Goal: Communication & Community: Answer question/provide support

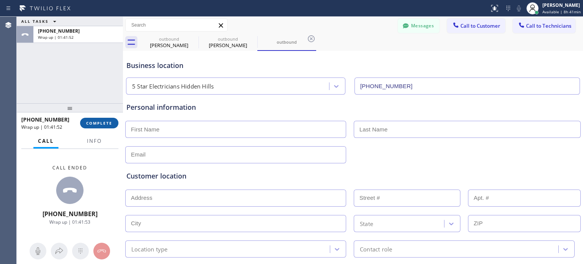
click at [85, 123] on button "COMPLETE" at bounding box center [99, 123] width 38 height 11
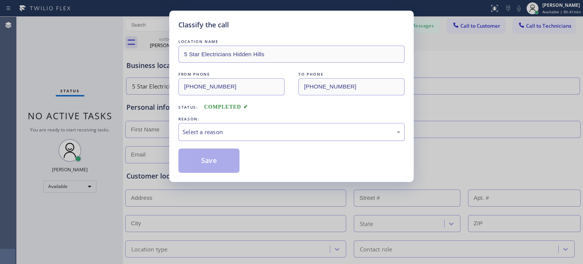
click at [236, 130] on div "Select a reason" at bounding box center [291, 131] width 218 height 9
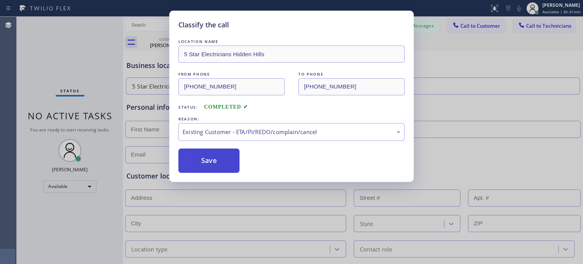
drag, startPoint x: 262, startPoint y: 172, endPoint x: 215, endPoint y: 160, distance: 49.0
drag, startPoint x: 212, startPoint y: 158, endPoint x: 277, endPoint y: 102, distance: 85.0
click at [212, 157] on button "Save" at bounding box center [208, 160] width 61 height 24
type input "[PHONE_NUMBER]"
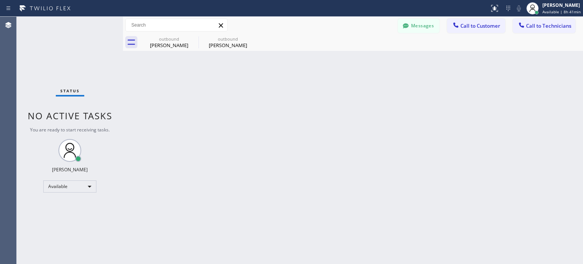
drag, startPoint x: 454, startPoint y: 29, endPoint x: 433, endPoint y: 41, distance: 23.9
click at [454, 29] on div at bounding box center [455, 25] width 9 height 9
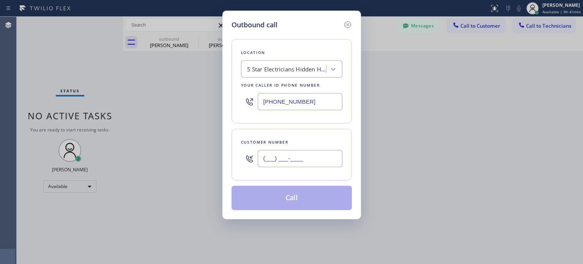
click at [328, 162] on input "(___) ___-____" at bounding box center [300, 158] width 85 height 17
paste input "773) 851-8295"
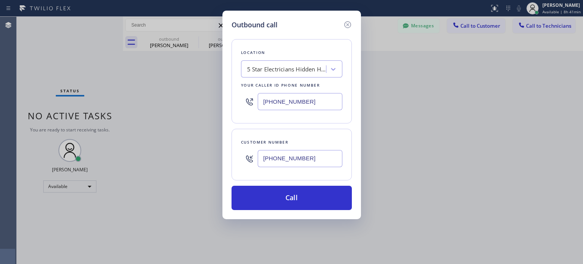
type input "[PHONE_NUMBER]"
click at [314, 107] on input "[PHONE_NUMBER]" at bounding box center [300, 101] width 85 height 17
click at [314, 108] on input "[PHONE_NUMBER]" at bounding box center [300, 101] width 85 height 17
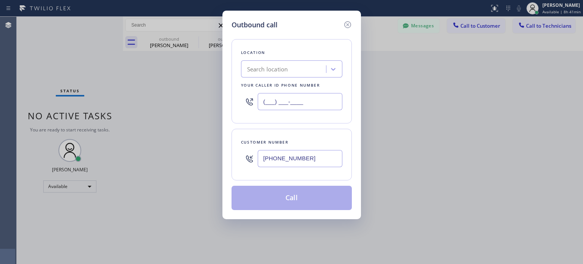
type input "(___) ___-____"
click at [287, 72] on div "Search location" at bounding box center [267, 69] width 41 height 9
paste input "Best Heating and AC Brooklyn Service"
type input "Best Heating and AC Brooklyn Service"
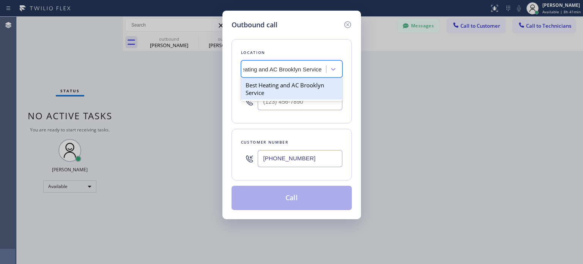
click at [272, 92] on div "Best Heating and AC Brooklyn Service" at bounding box center [291, 88] width 101 height 21
type input "[PHONE_NUMBER]"
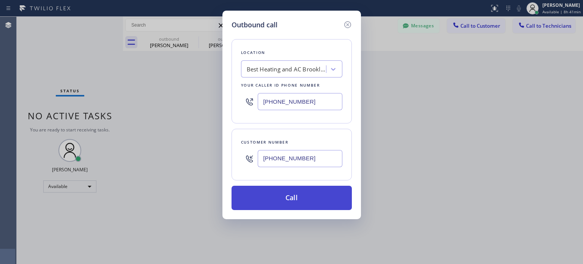
click at [288, 202] on button "Call" at bounding box center [291, 197] width 120 height 24
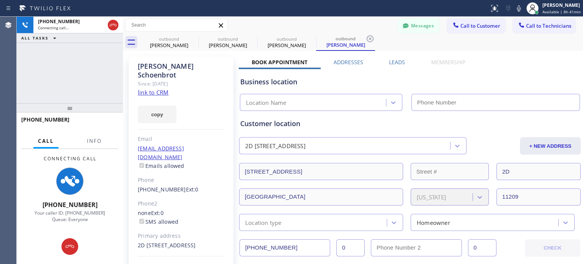
type input "[PHONE_NUMBER]"
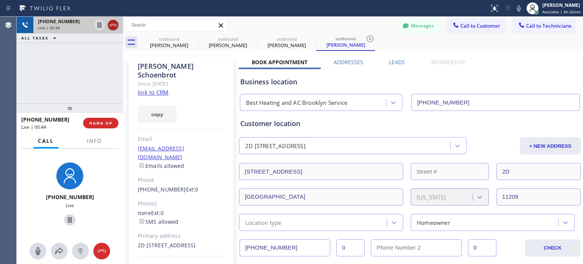
click at [111, 23] on icon at bounding box center [112, 24] width 9 height 9
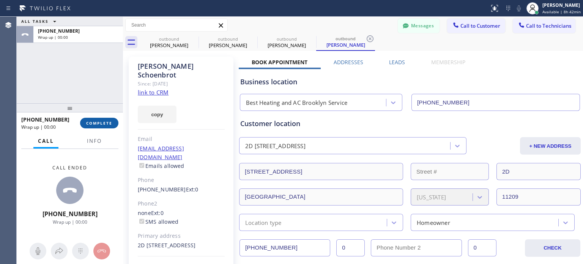
click at [101, 121] on span "COMPLETE" at bounding box center [99, 122] width 26 height 5
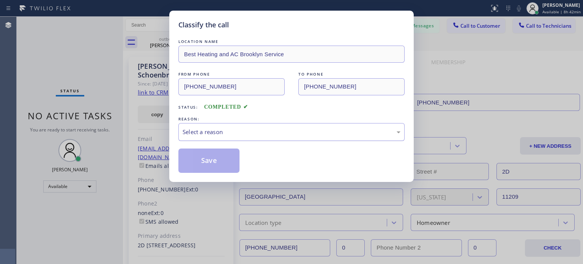
click at [290, 130] on div "Select a reason" at bounding box center [291, 131] width 218 height 9
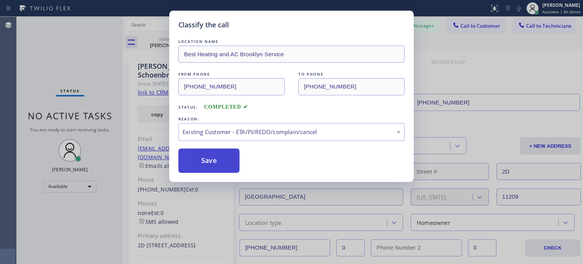
click at [230, 157] on button "Save" at bounding box center [208, 160] width 61 height 24
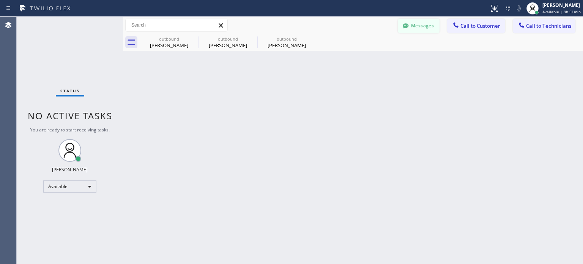
click at [405, 23] on icon at bounding box center [406, 26] width 8 height 8
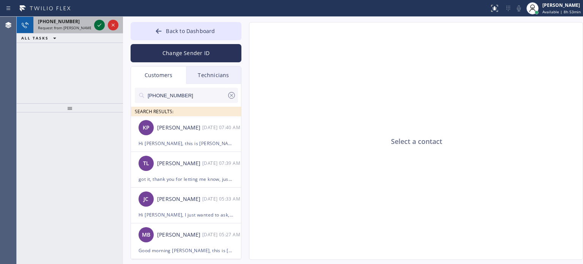
click at [97, 25] on icon at bounding box center [99, 24] width 9 height 9
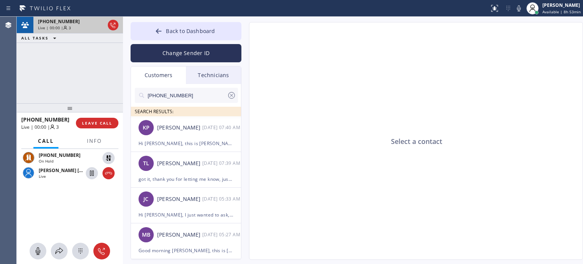
type input "[PHONE_NUMBER]"
drag, startPoint x: 475, startPoint y: 117, endPoint x: 458, endPoint y: 114, distance: 17.4
click at [475, 117] on div "Select a contact" at bounding box center [416, 140] width 334 height 237
click at [115, 24] on icon at bounding box center [112, 24] width 9 height 9
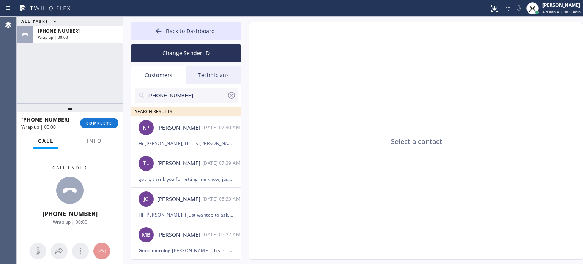
click at [90, 130] on div "[PHONE_NUMBER] Wrap up | 00:00 COMPLETE" at bounding box center [69, 123] width 97 height 20
click at [93, 118] on button "COMPLETE" at bounding box center [99, 123] width 38 height 11
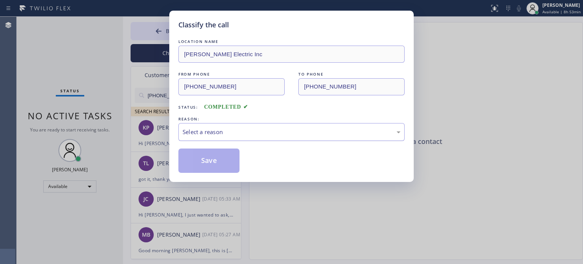
drag, startPoint x: 234, startPoint y: 127, endPoint x: 240, endPoint y: 138, distance: 12.8
click at [234, 127] on div "Select a reason" at bounding box center [291, 131] width 218 height 9
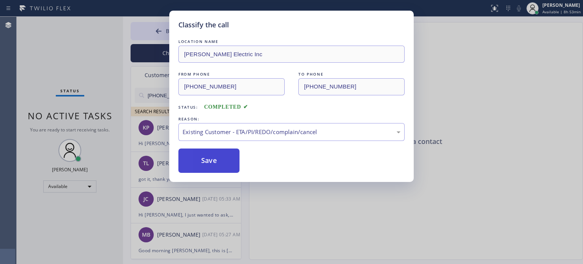
click at [219, 161] on button "Save" at bounding box center [208, 160] width 61 height 24
type input "[PHONE_NUMBER]"
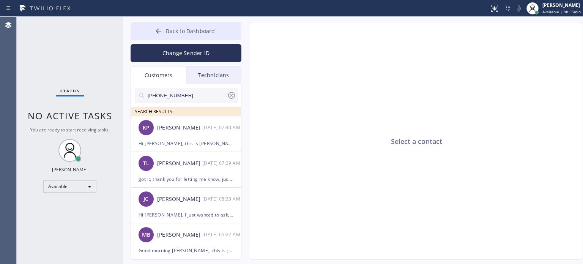
click at [228, 25] on button "Back to Dashboard" at bounding box center [185, 31] width 111 height 18
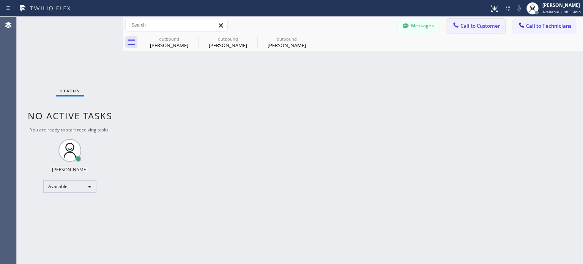
click at [466, 24] on span "Call to Customer" at bounding box center [480, 25] width 40 height 7
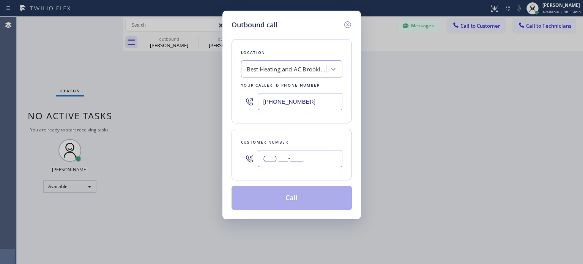
click at [306, 165] on input "(___) ___-____" at bounding box center [300, 158] width 85 height 17
paste input "845) 521-1935"
type input "[PHONE_NUMBER]"
click at [281, 102] on input "[PHONE_NUMBER]" at bounding box center [300, 101] width 85 height 17
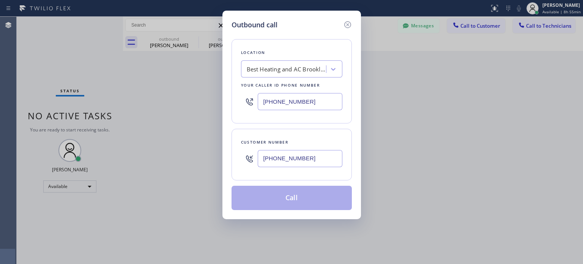
click at [280, 102] on input "[PHONE_NUMBER]" at bounding box center [300, 101] width 85 height 17
type input "(___) ___-____"
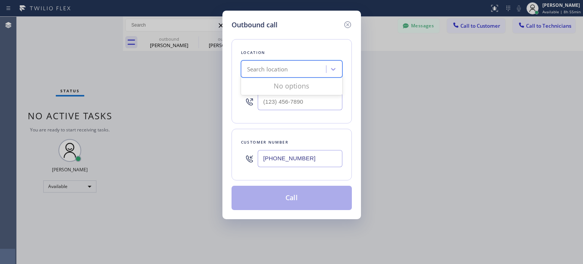
click at [272, 68] on div "Search location" at bounding box center [267, 69] width 41 height 9
paste input "[PERSON_NAME] Electric Inc"
type input "[PERSON_NAME] Electric Inc"
click at [271, 83] on div "Loading..." at bounding box center [291, 85] width 101 height 15
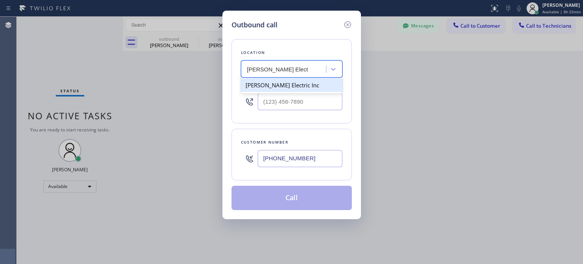
click at [270, 82] on div "[PERSON_NAME] Electric Inc" at bounding box center [291, 85] width 101 height 14
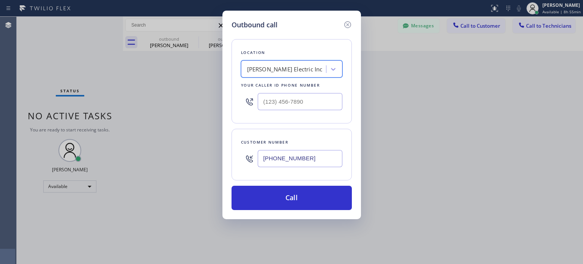
type input "[PHONE_NUMBER]"
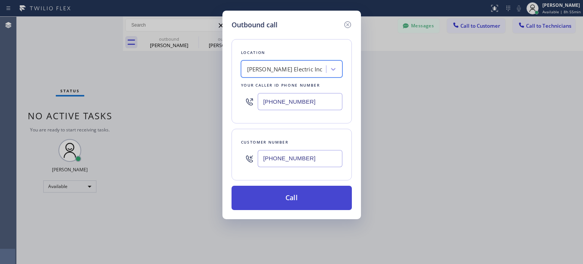
click at [270, 196] on button "Call" at bounding box center [291, 197] width 120 height 24
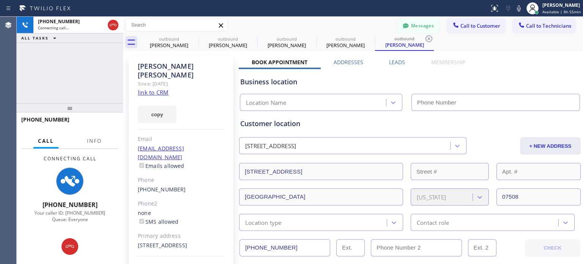
type input "[PHONE_NUMBER]"
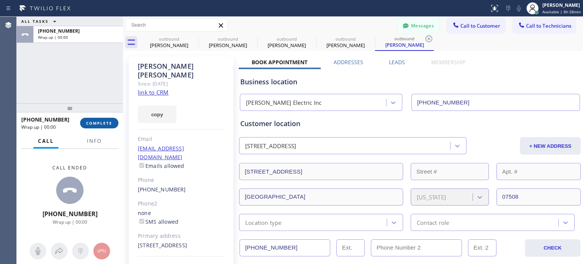
drag, startPoint x: 90, startPoint y: 124, endPoint x: 91, endPoint y: 119, distance: 5.1
click at [90, 124] on span "COMPLETE" at bounding box center [99, 122] width 26 height 5
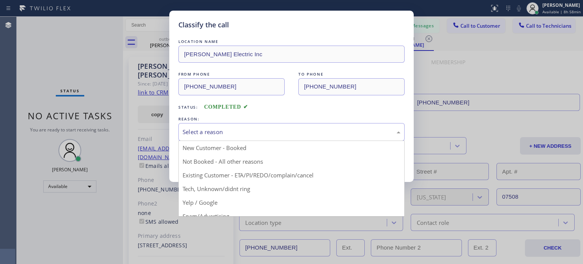
click at [262, 131] on div "Select a reason" at bounding box center [291, 131] width 218 height 9
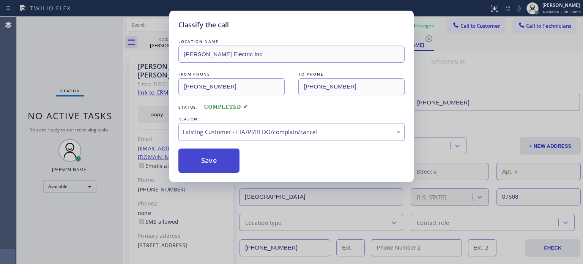
click at [235, 156] on button "Save" at bounding box center [208, 160] width 61 height 24
